Goal: Use online tool/utility: Utilize a website feature to perform a specific function

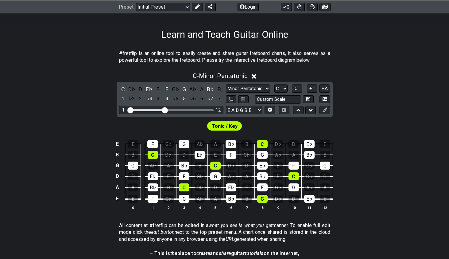
scroll to position [89, 0]
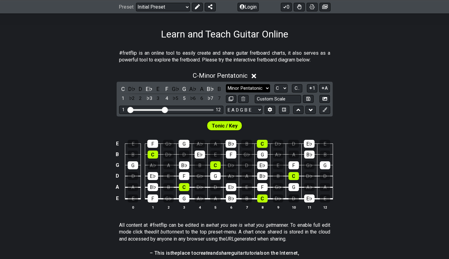
select select "Major"
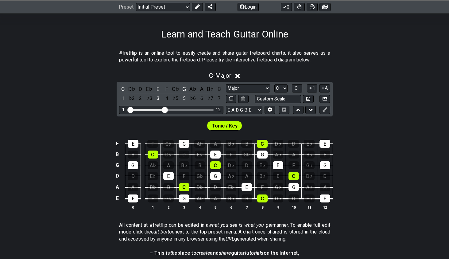
click at [238, 76] on icon at bounding box center [237, 76] width 5 height 5
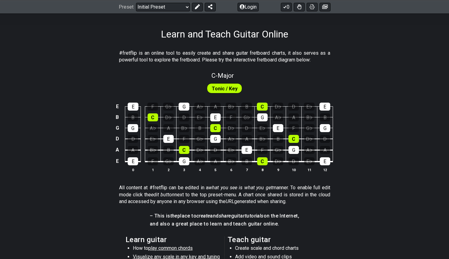
click at [226, 87] on span "Tonic / Key" at bounding box center [225, 88] width 26 height 9
click at [224, 75] on span "C - Major" at bounding box center [222, 75] width 22 height 7
select select "Major"
select select "C"
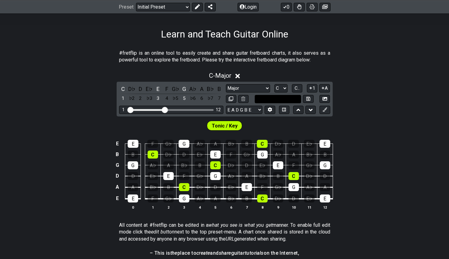
click at [292, 98] on input "text" at bounding box center [278, 99] width 47 height 8
type input "Custom Scale"
click at [307, 97] on icon at bounding box center [308, 98] width 4 height 5
select select "Custom Scale"
click at [271, 110] on icon at bounding box center [270, 109] width 4 height 5
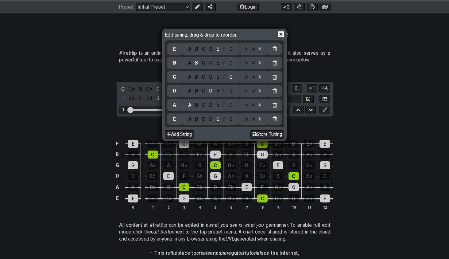
click at [282, 33] on icon at bounding box center [281, 34] width 6 height 6
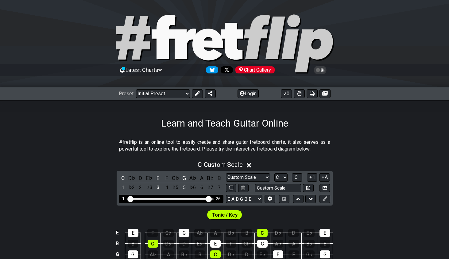
drag, startPoint x: 164, startPoint y: 197, endPoint x: 208, endPoint y: 200, distance: 44.9
click at [208, 198] on input "Visible fret range" at bounding box center [171, 198] width 87 height 0
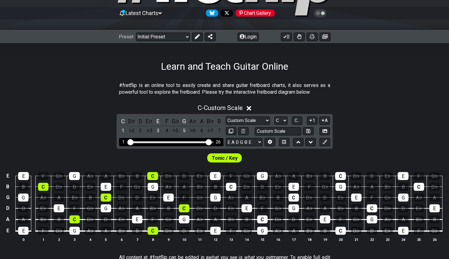
scroll to position [67, 0]
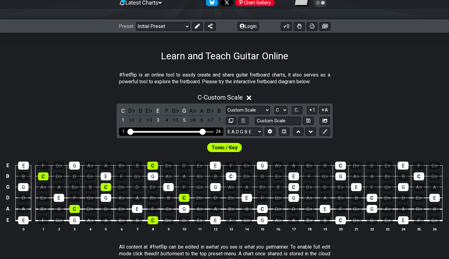
drag, startPoint x: 209, startPoint y: 131, endPoint x: 203, endPoint y: 131, distance: 6.4
click at [203, 131] on input "Visible fret range" at bounding box center [171, 131] width 87 height 0
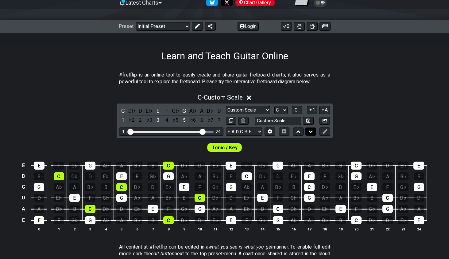
click at [312, 131] on icon at bounding box center [311, 132] width 4 height 6
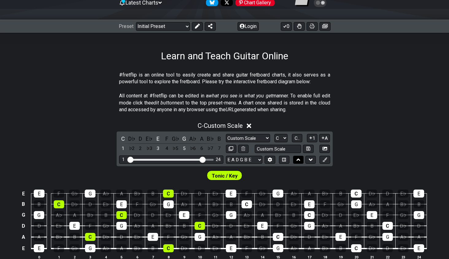
click at [299, 159] on icon at bounding box center [298, 159] width 4 height 2
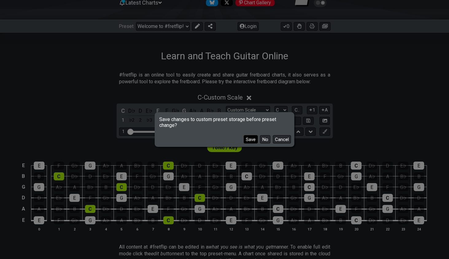
click at [252, 138] on button "Save" at bounding box center [251, 139] width 14 height 8
select select "/the-7-modes"
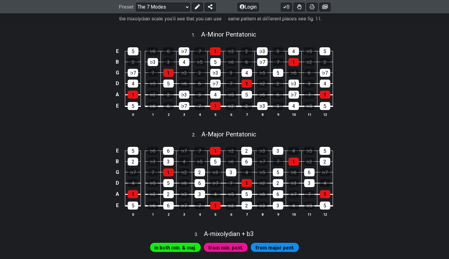
scroll to position [173, 0]
